Goal: Transaction & Acquisition: Purchase product/service

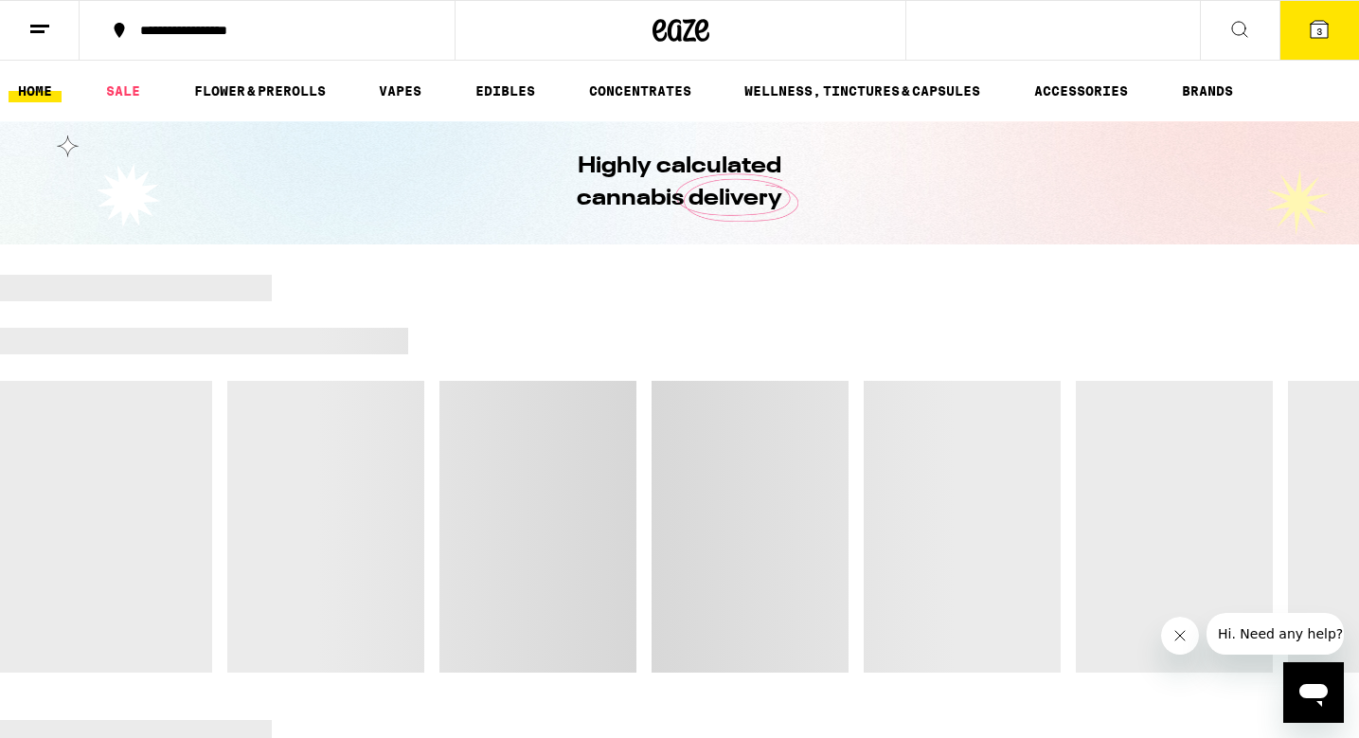
click at [1176, 641] on icon "Close message from company" at bounding box center [1180, 635] width 15 height 15
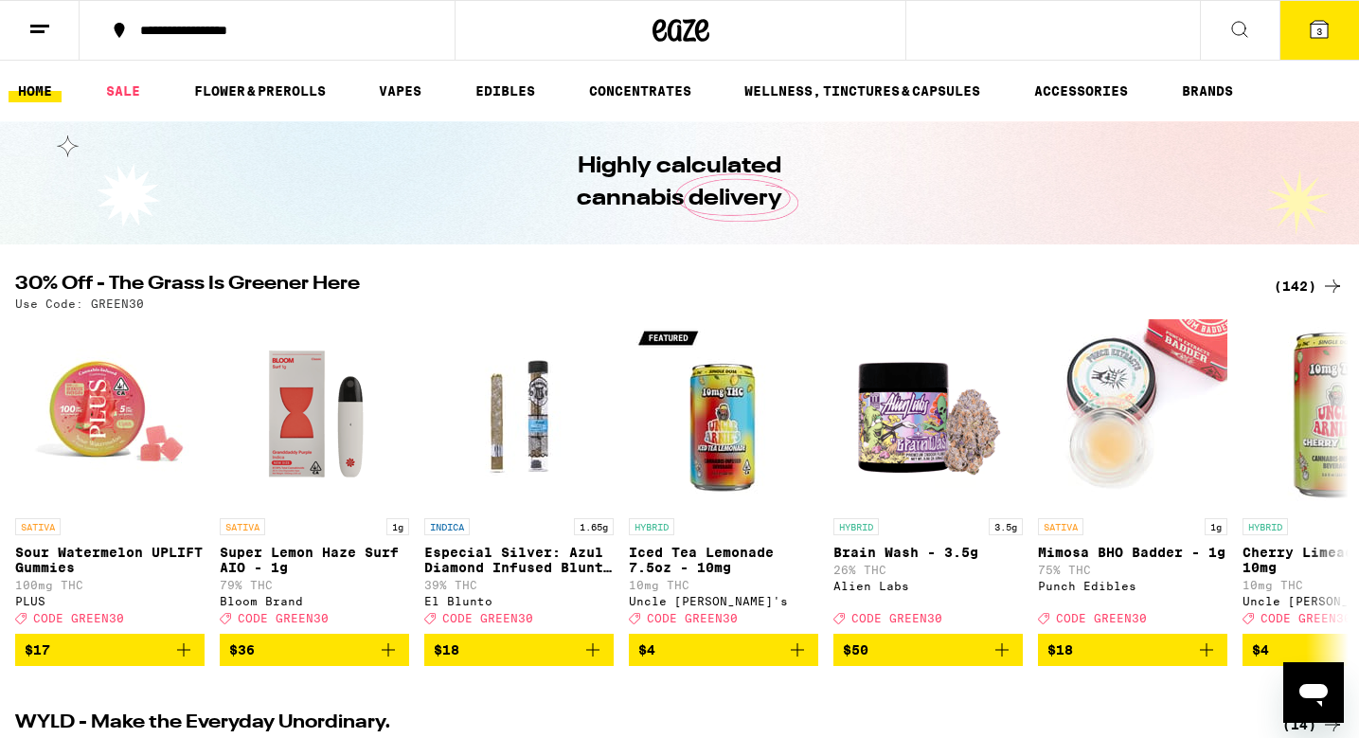
click at [1320, 49] on button "3" at bounding box center [1320, 30] width 80 height 59
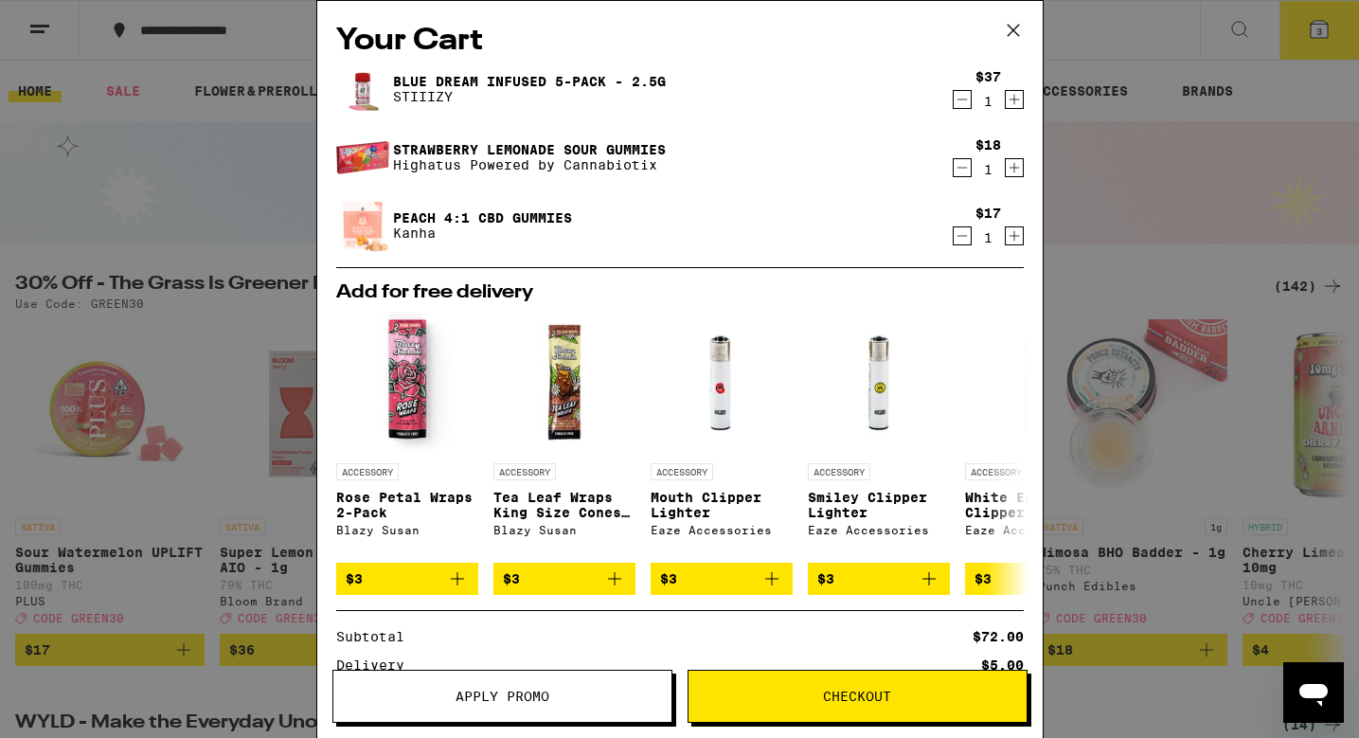
click at [959, 171] on icon "Decrement" at bounding box center [962, 167] width 17 height 23
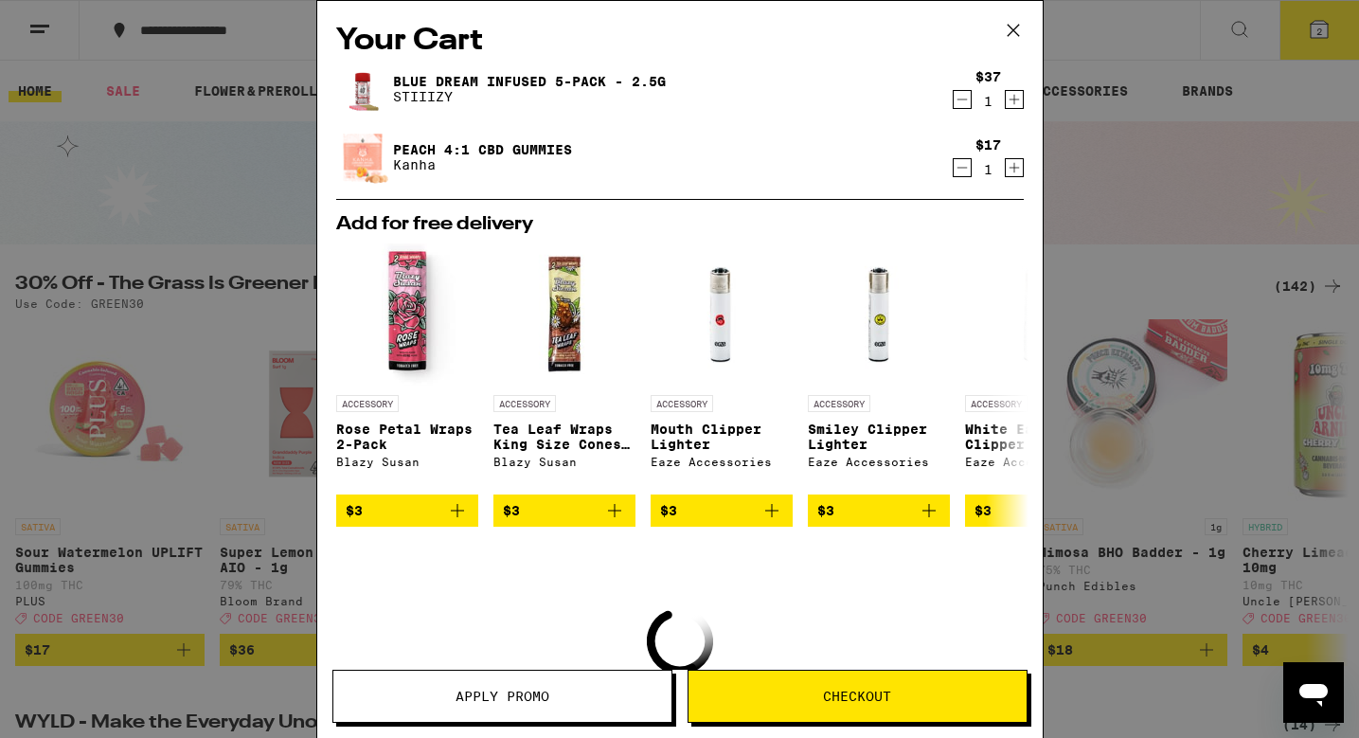
click at [962, 169] on icon "Decrement" at bounding box center [962, 167] width 17 height 23
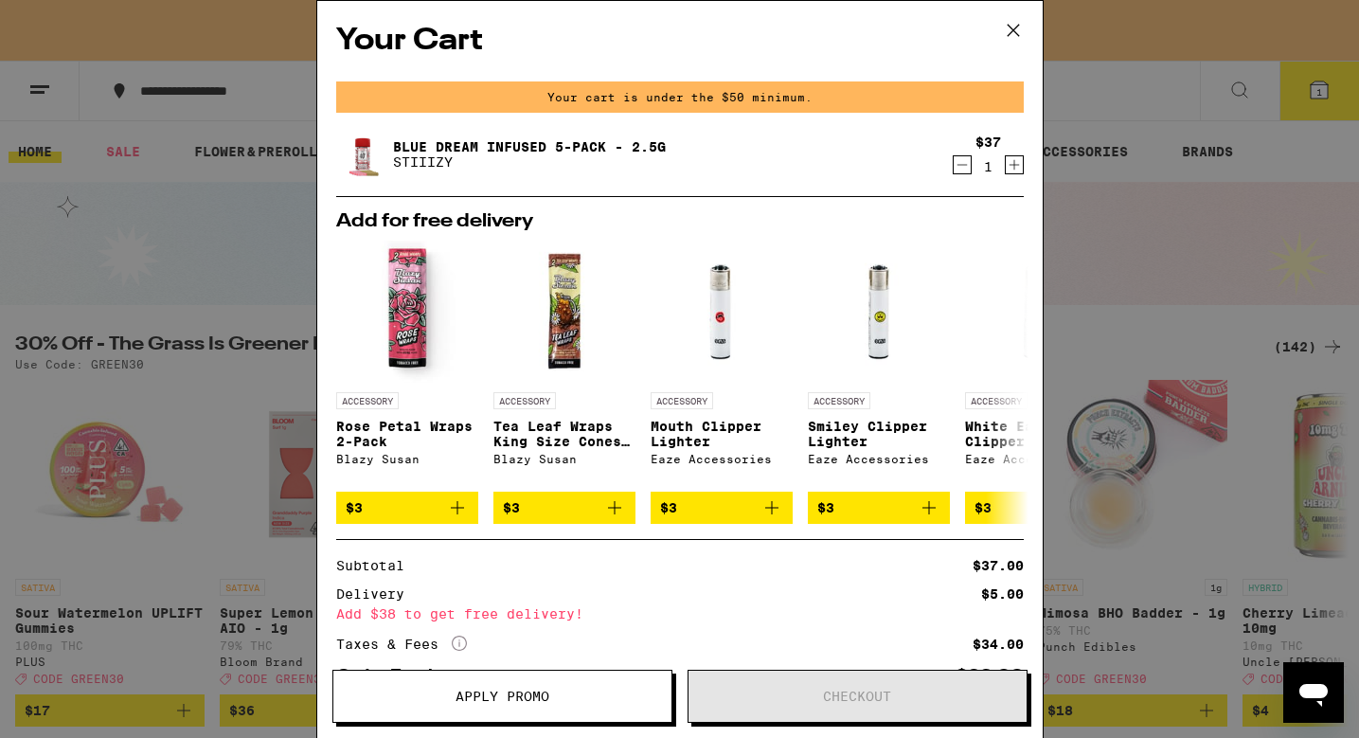
click at [1014, 32] on icon at bounding box center [1013, 30] width 28 height 28
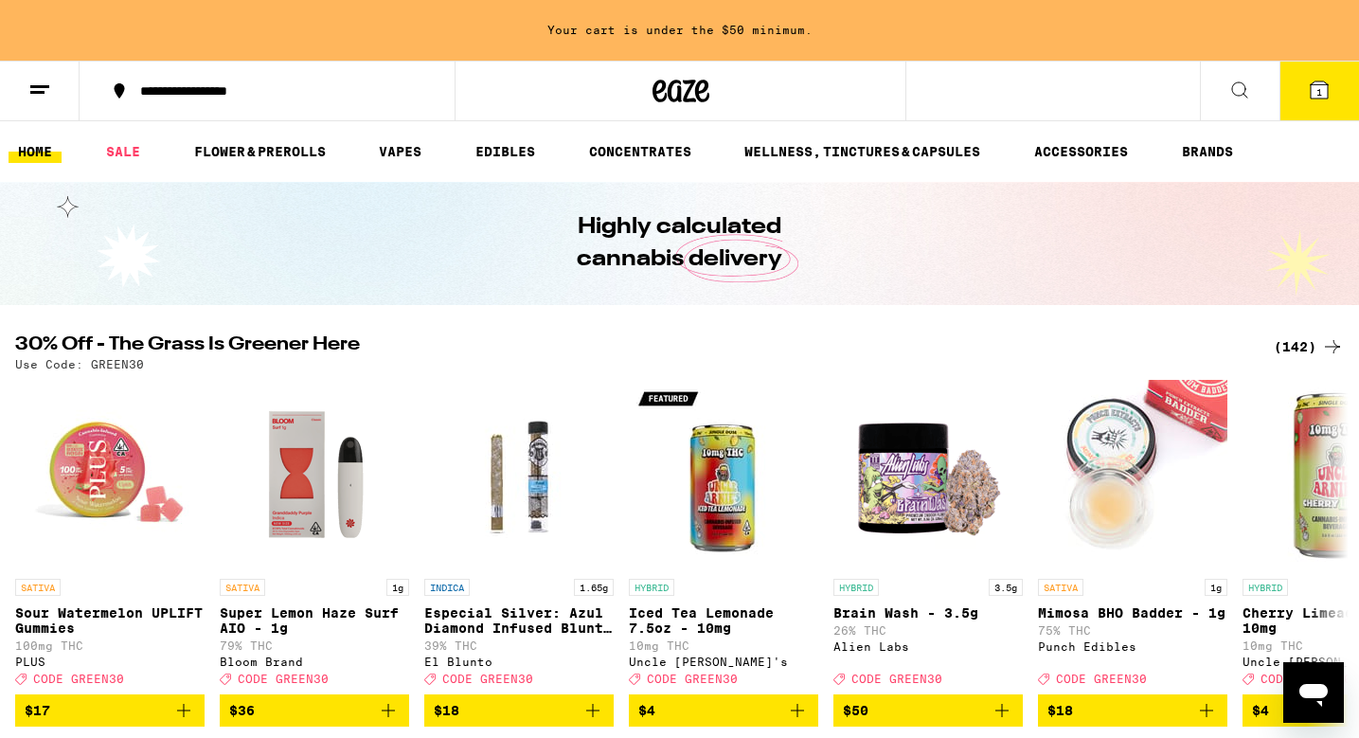
click at [1286, 340] on div "(142)" at bounding box center [1309, 346] width 70 height 23
click at [1326, 344] on icon at bounding box center [1332, 346] width 23 height 23
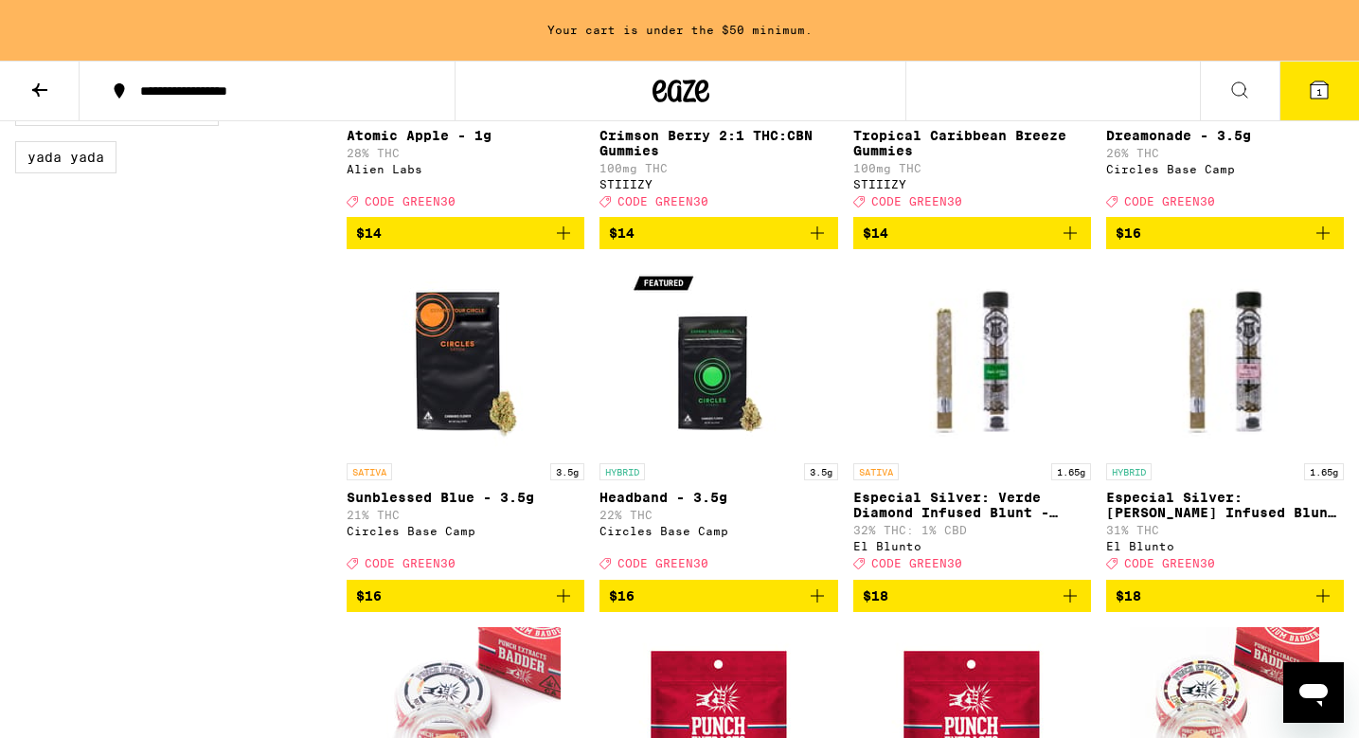
scroll to position [1873, 0]
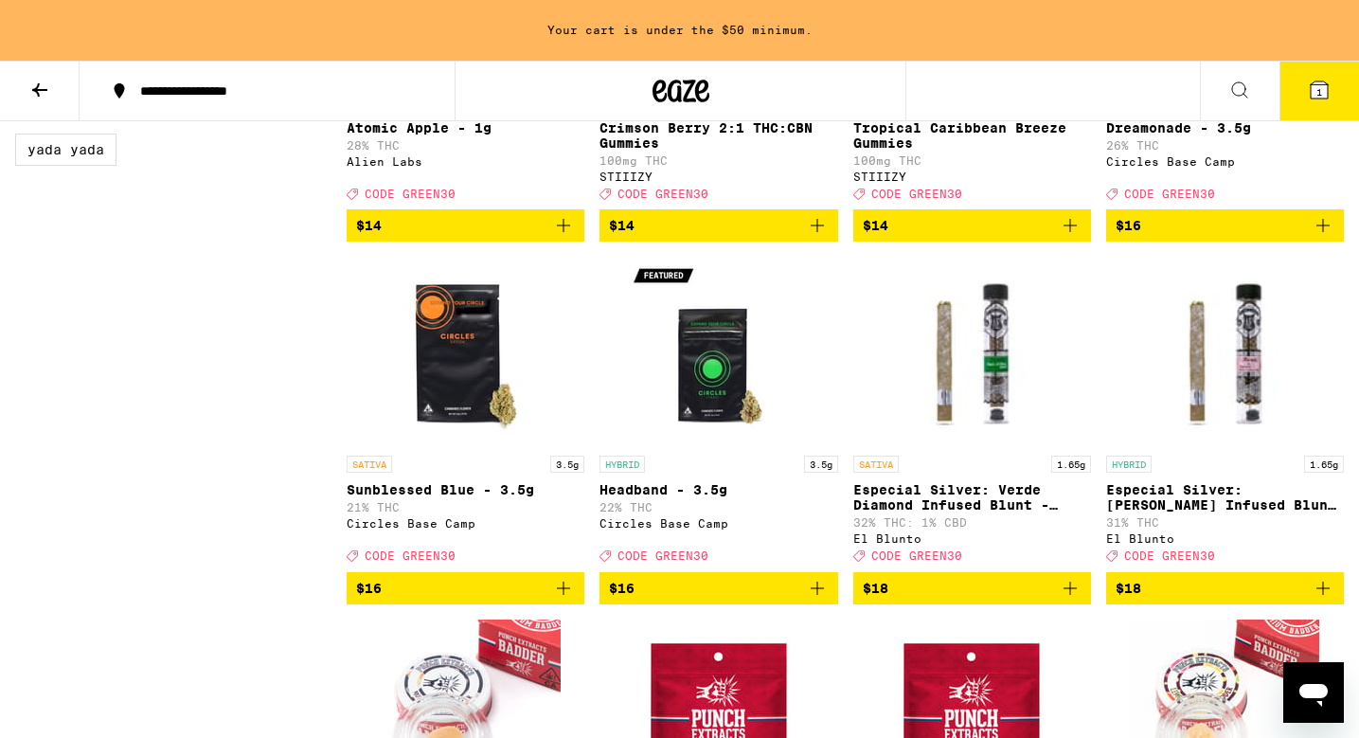
click at [1068, 600] on icon "Add to bag" at bounding box center [1070, 588] width 23 height 23
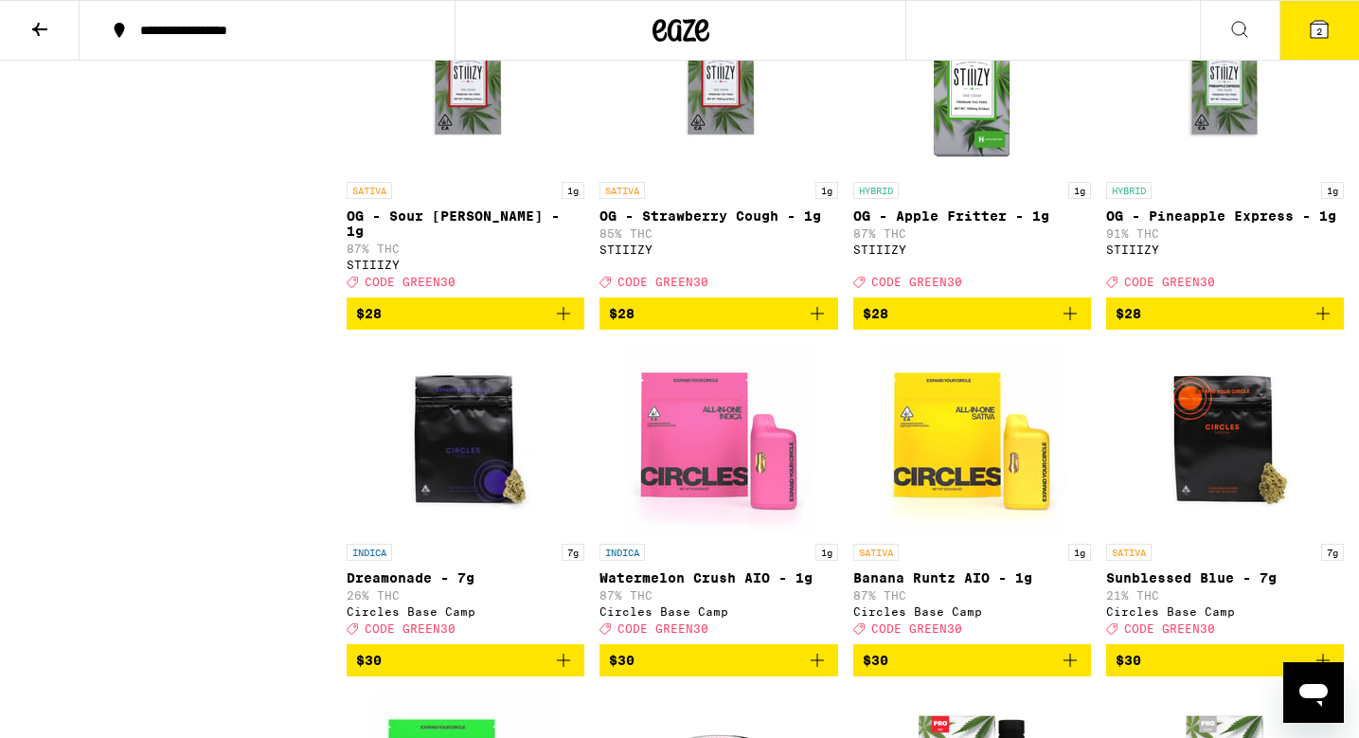
scroll to position [6752, 0]
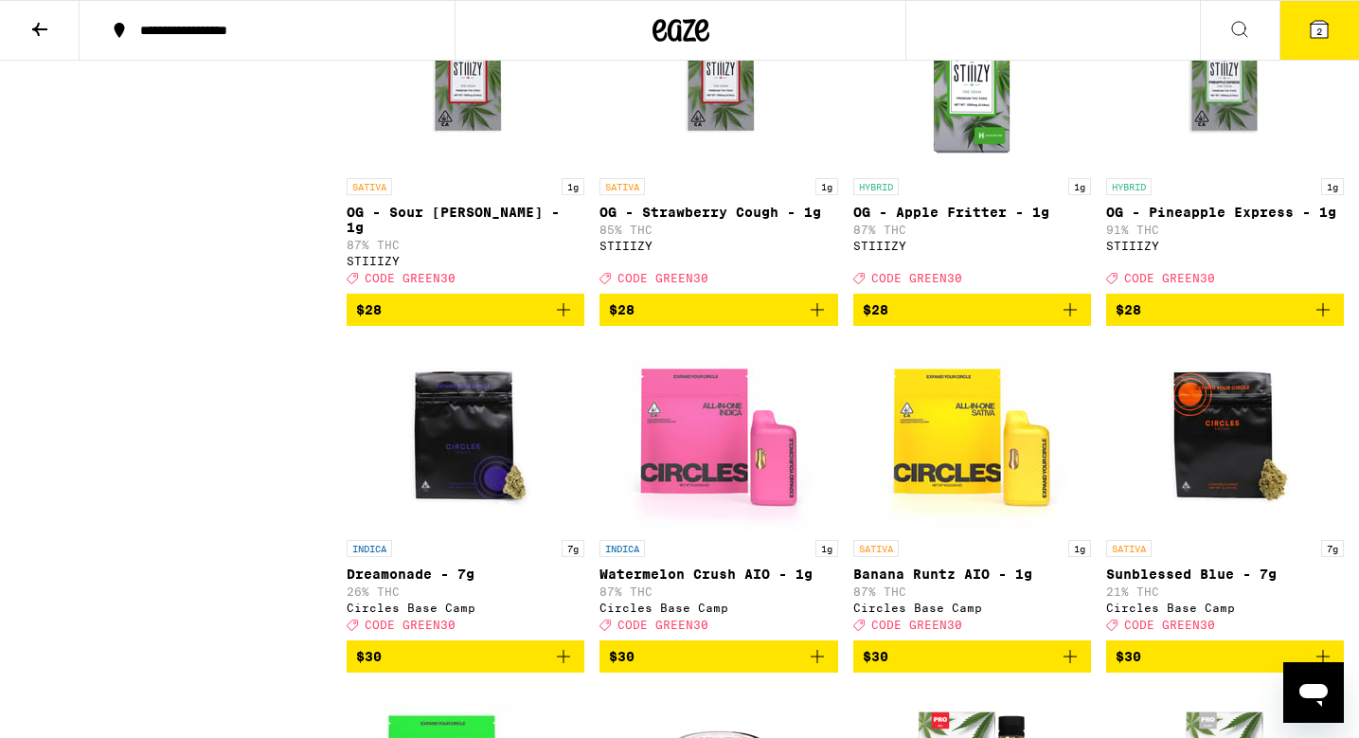
click at [1308, 33] on icon at bounding box center [1319, 29] width 23 height 23
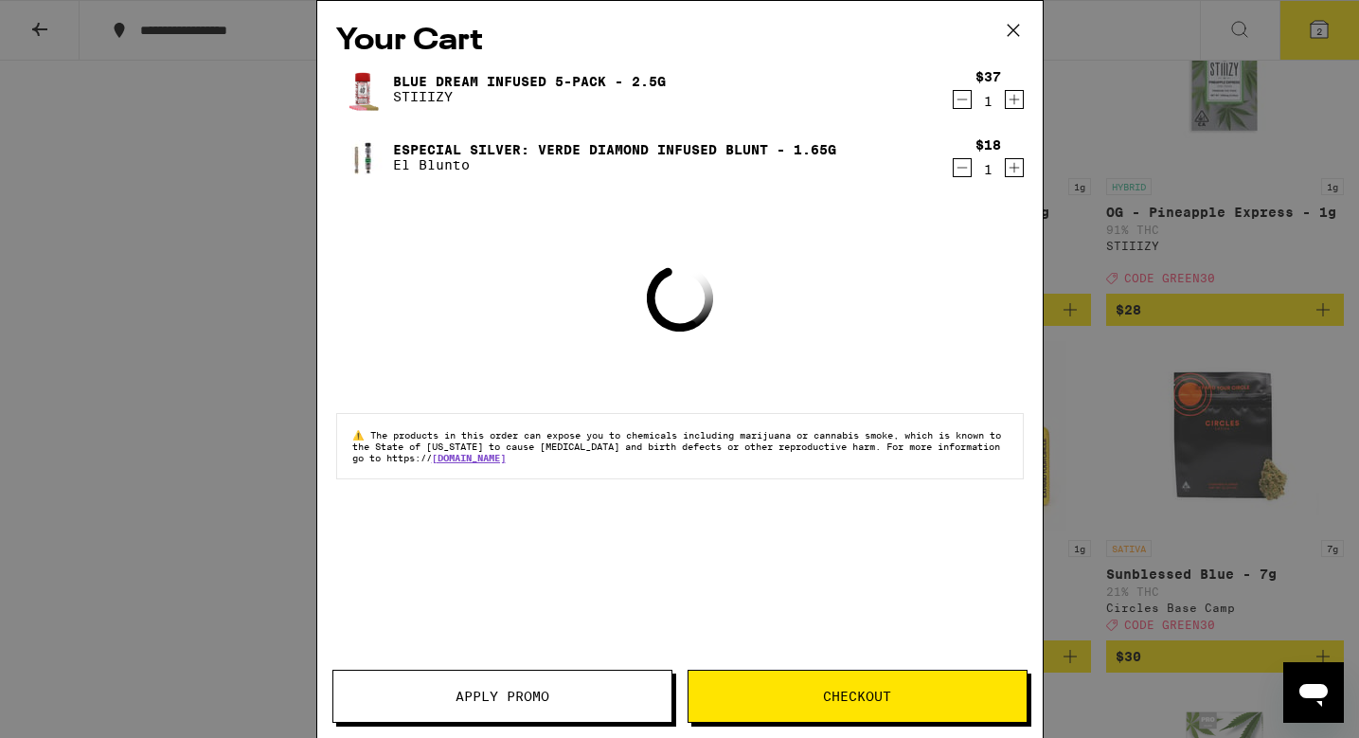
click at [1032, 214] on div "Your Cart Blue Dream Infused 5-Pack - 2.5g STIIIZY $37 1 Especial Silver: Verde…" at bounding box center [680, 341] width 726 height 680
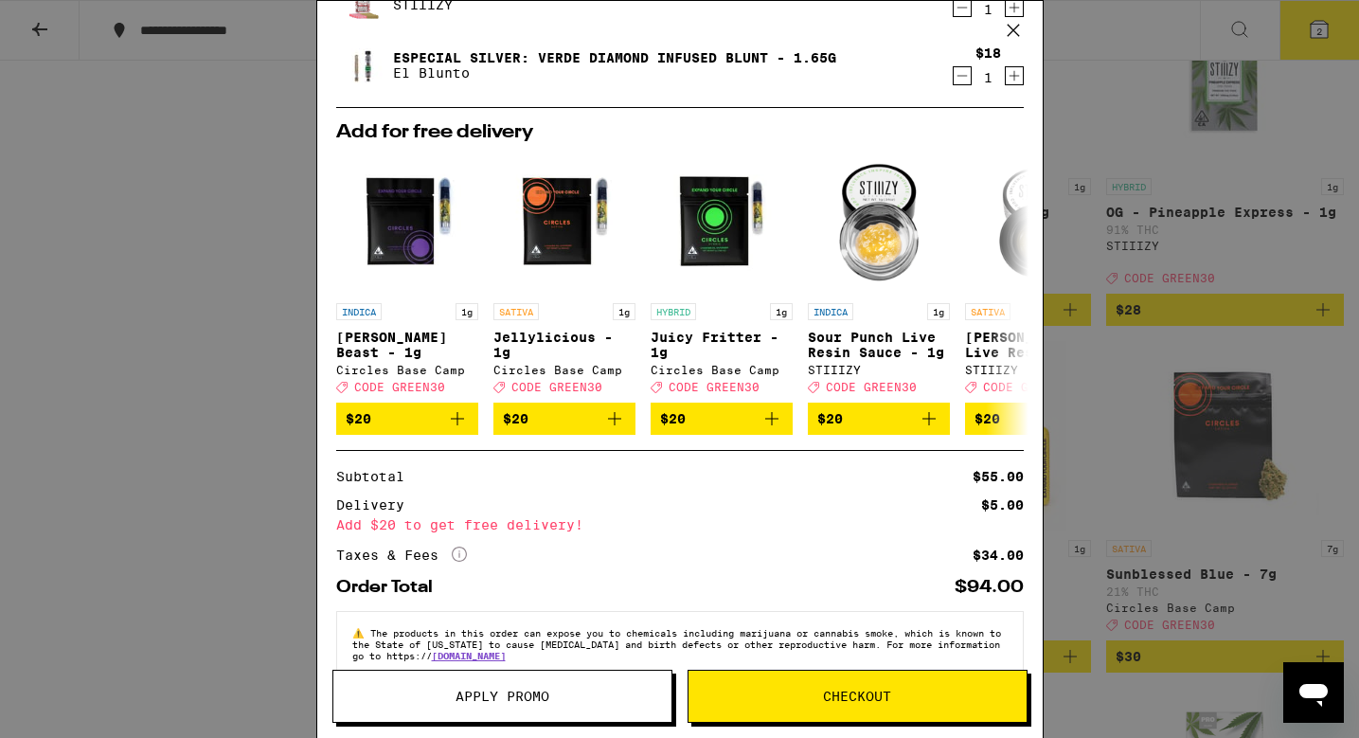
scroll to position [135, 0]
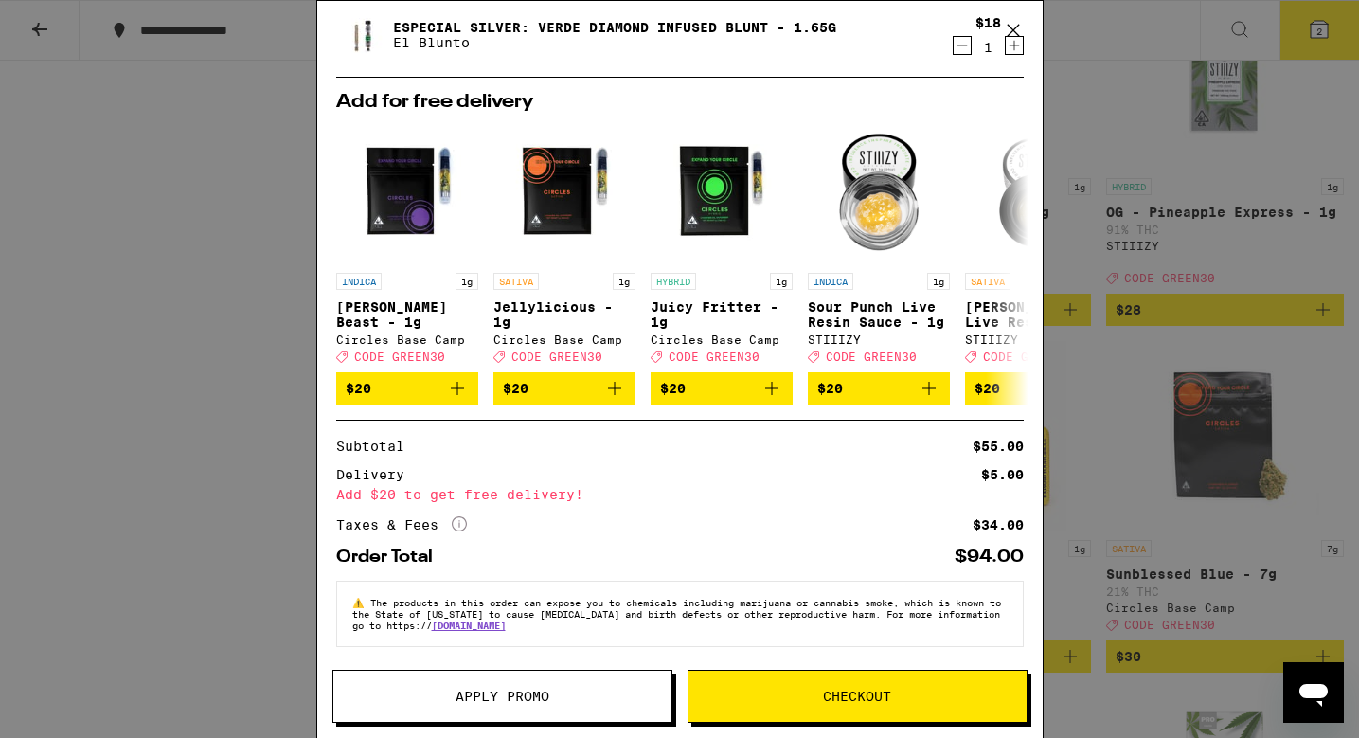
click at [613, 679] on button "Apply Promo" at bounding box center [502, 696] width 340 height 53
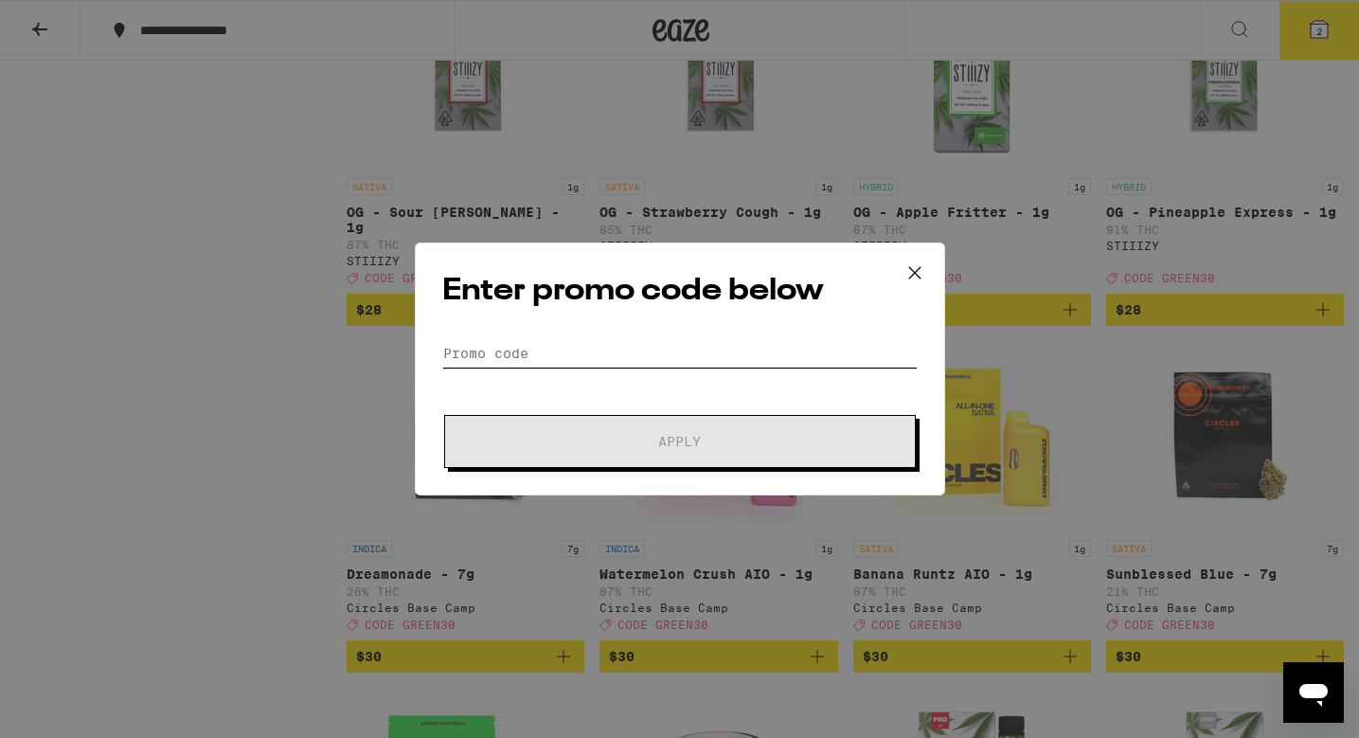
click at [564, 345] on input "Promo Code" at bounding box center [680, 353] width 476 height 28
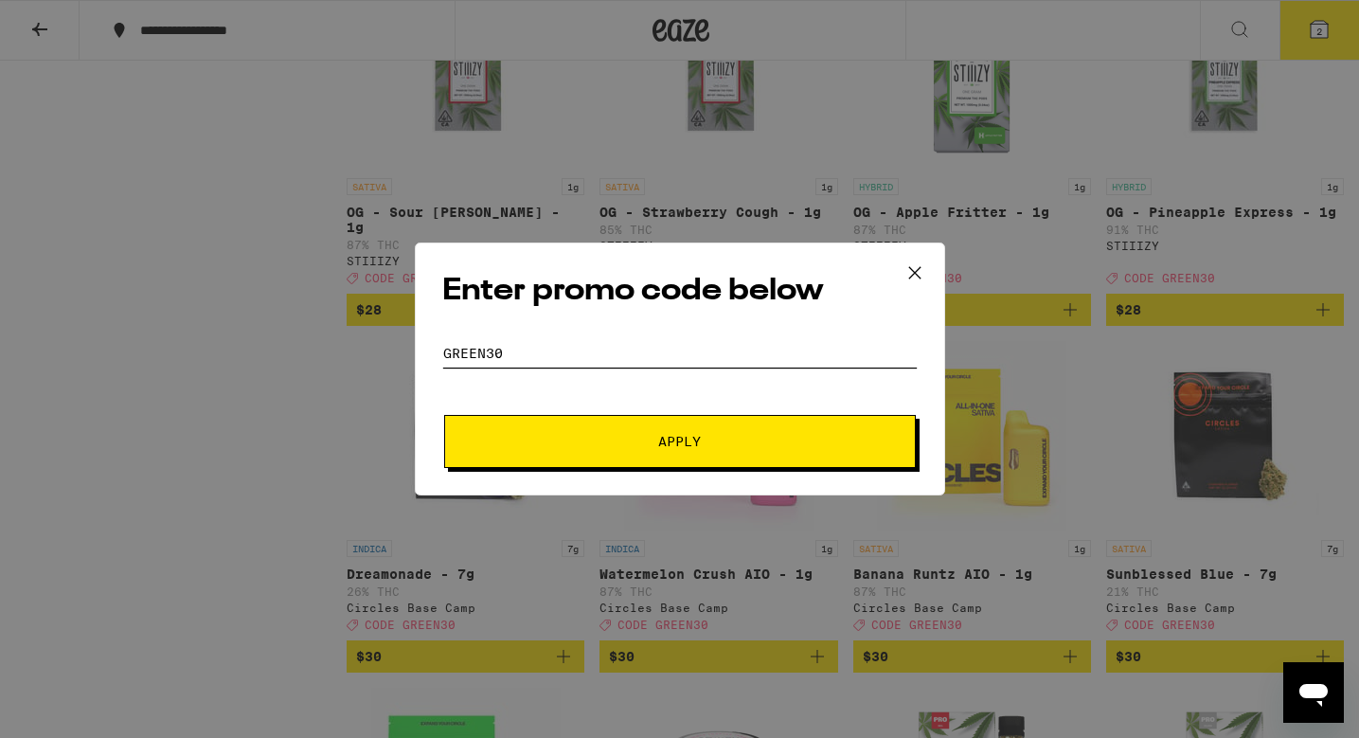
type input "GREEN30"
click at [444, 415] on button "Apply" at bounding box center [680, 441] width 472 height 53
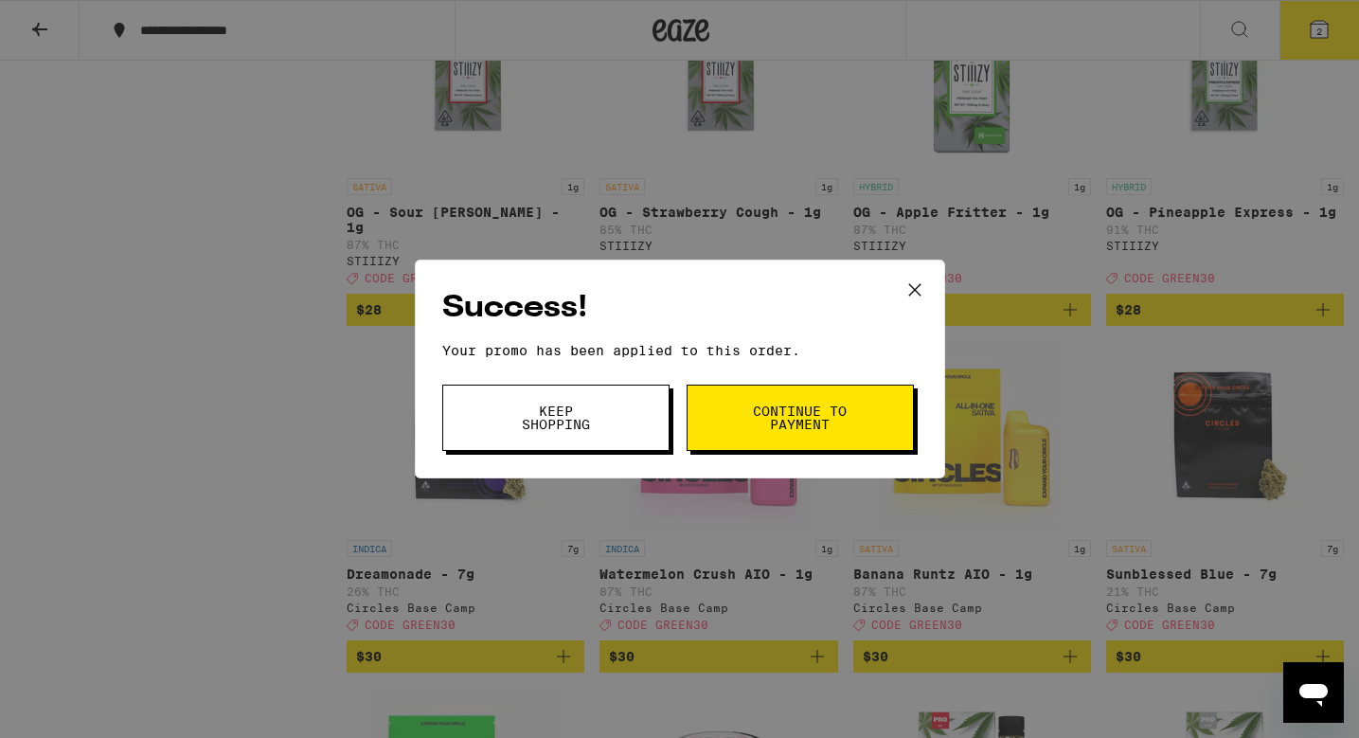
click at [764, 417] on span "Continue to payment" at bounding box center [800, 417] width 97 height 27
